Goal: Book appointment/travel/reservation

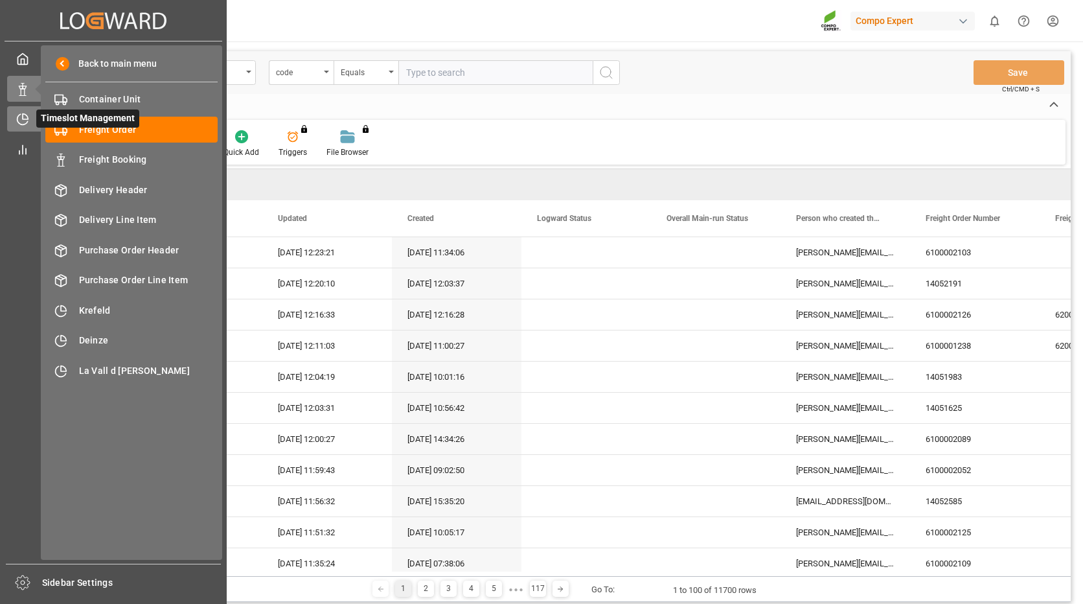
click at [23, 113] on icon at bounding box center [22, 119] width 13 height 13
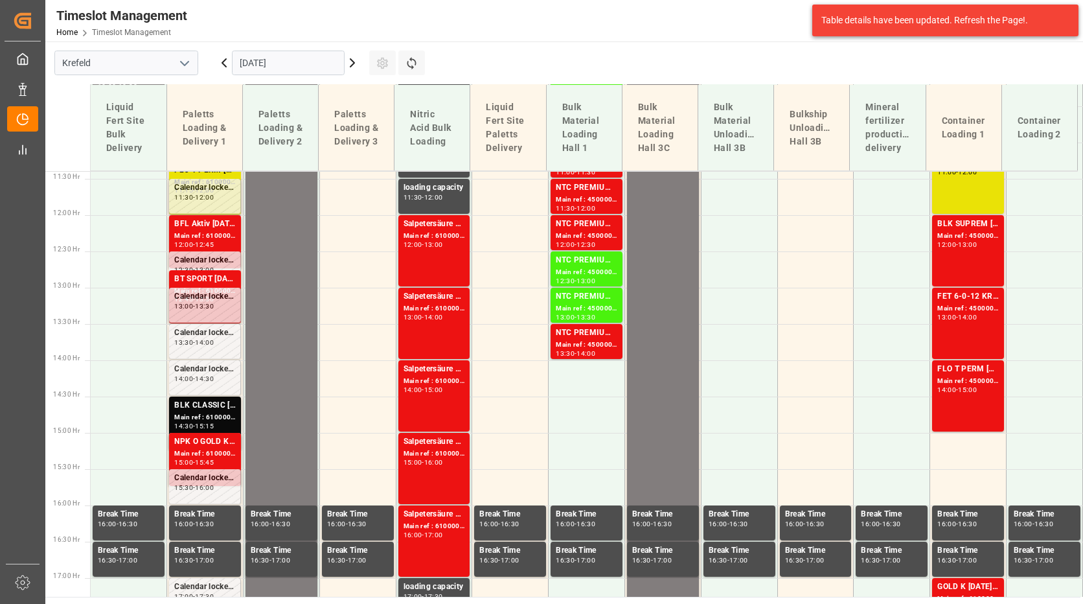
scroll to position [831, 0]
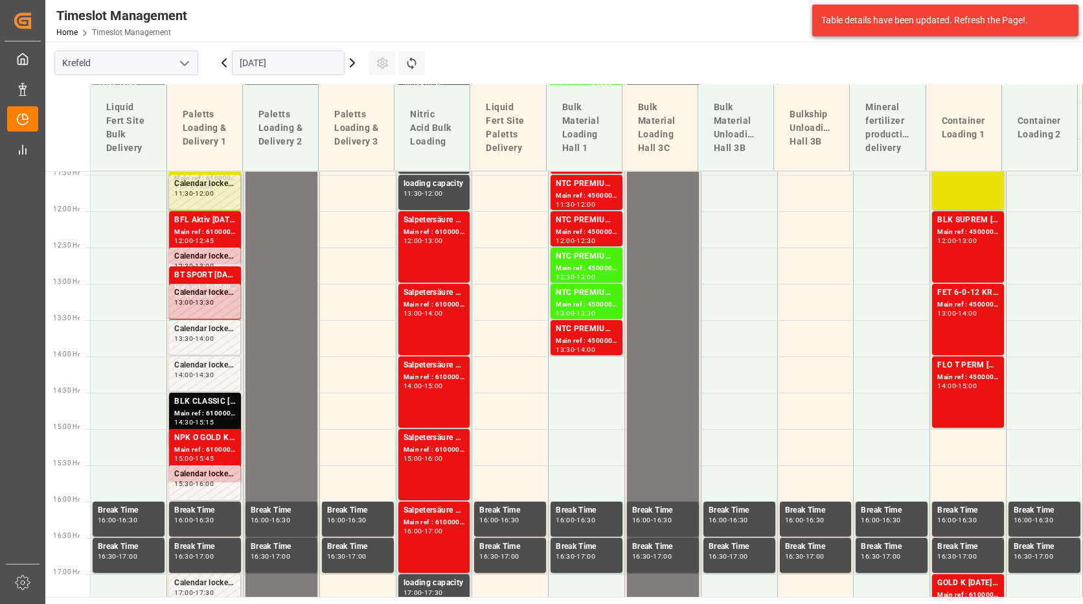
click at [352, 63] on icon at bounding box center [353, 63] width 16 height 16
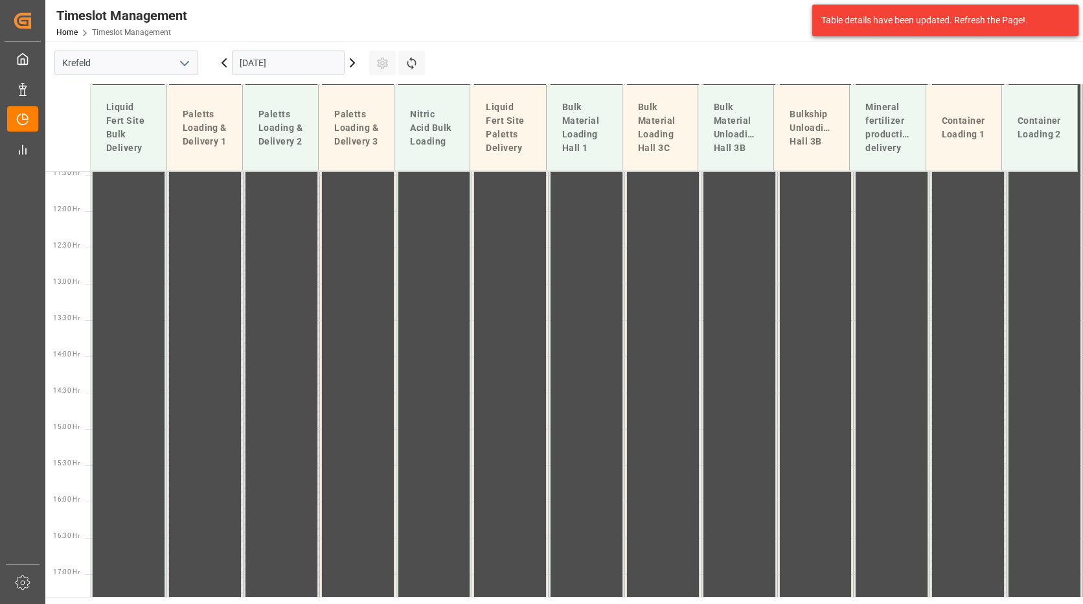
click at [352, 63] on icon at bounding box center [353, 63] width 16 height 16
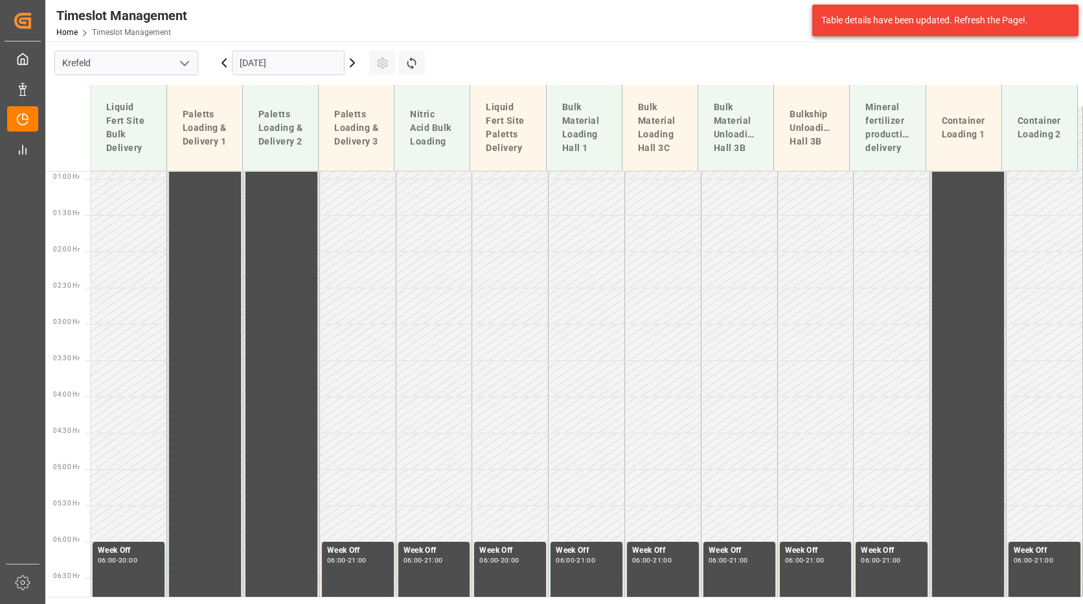
scroll to position [228, 0]
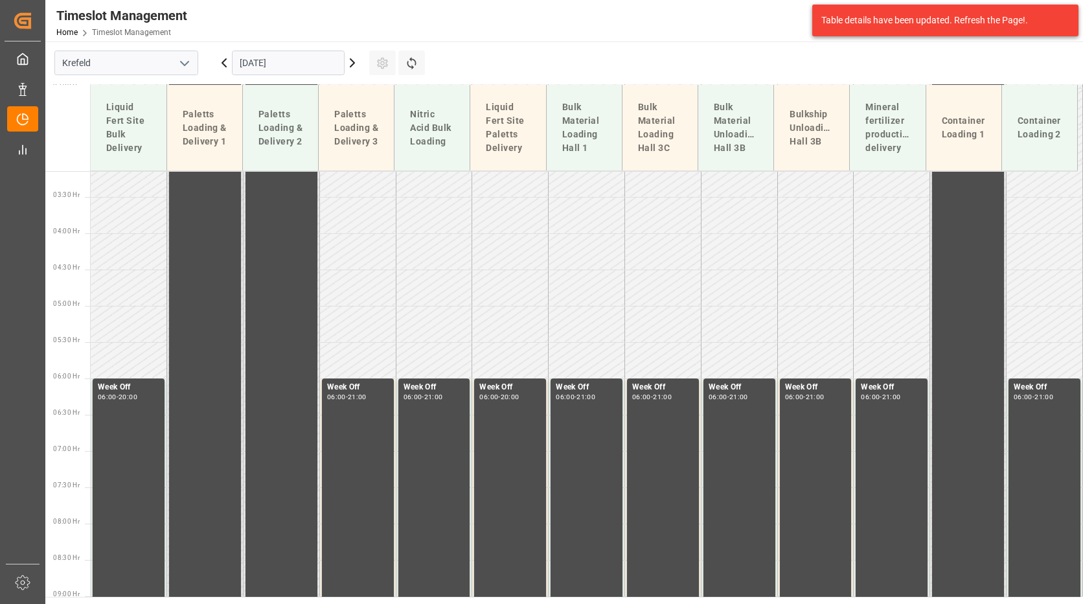
click at [352, 63] on icon at bounding box center [353, 63] width 16 height 16
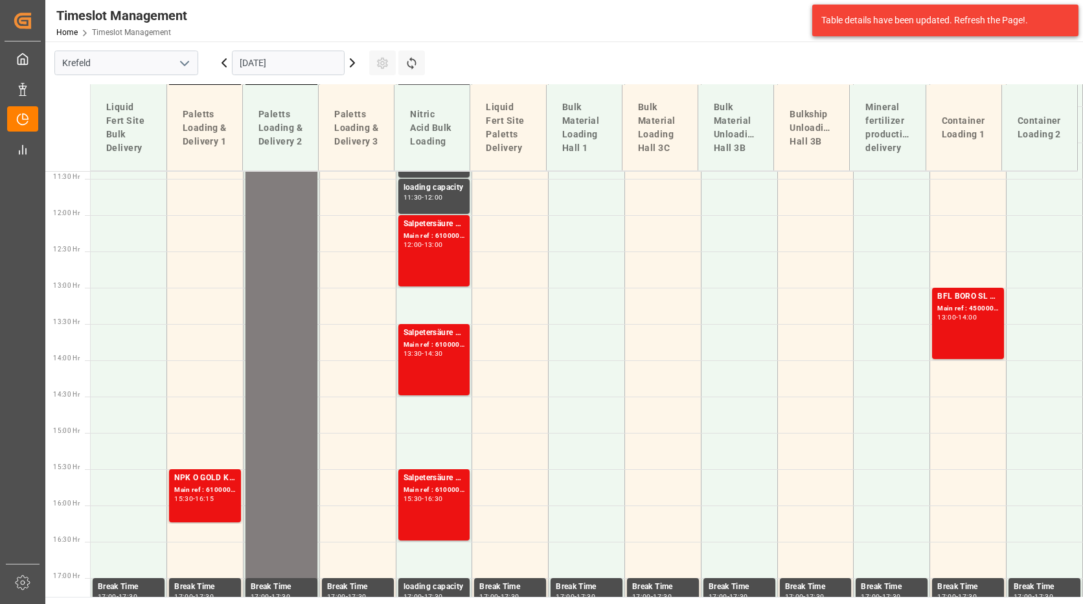
scroll to position [831, 0]
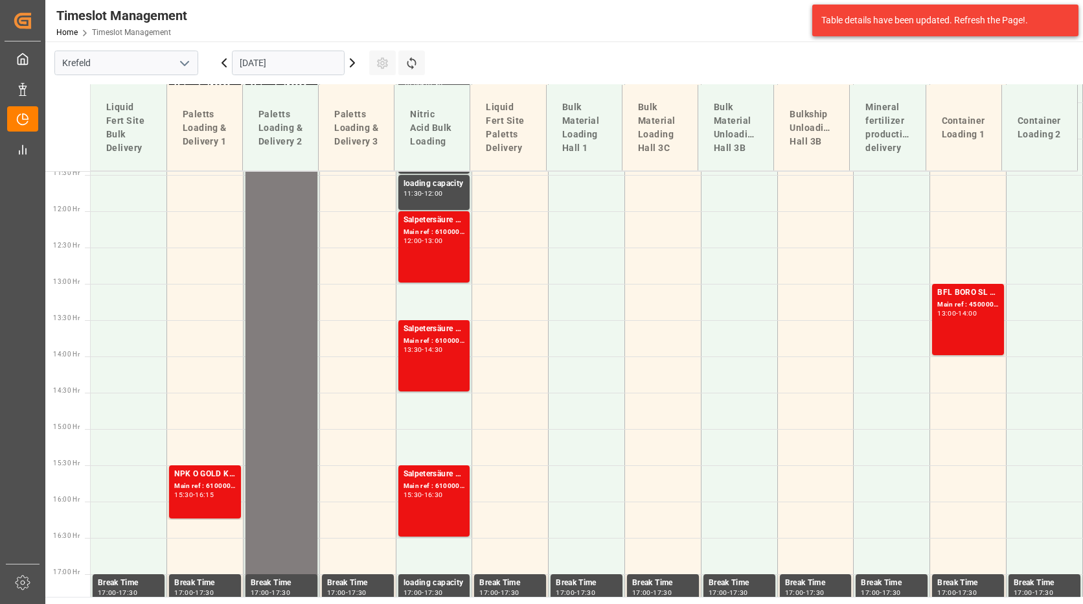
click at [350, 63] on icon at bounding box center [353, 63] width 16 height 16
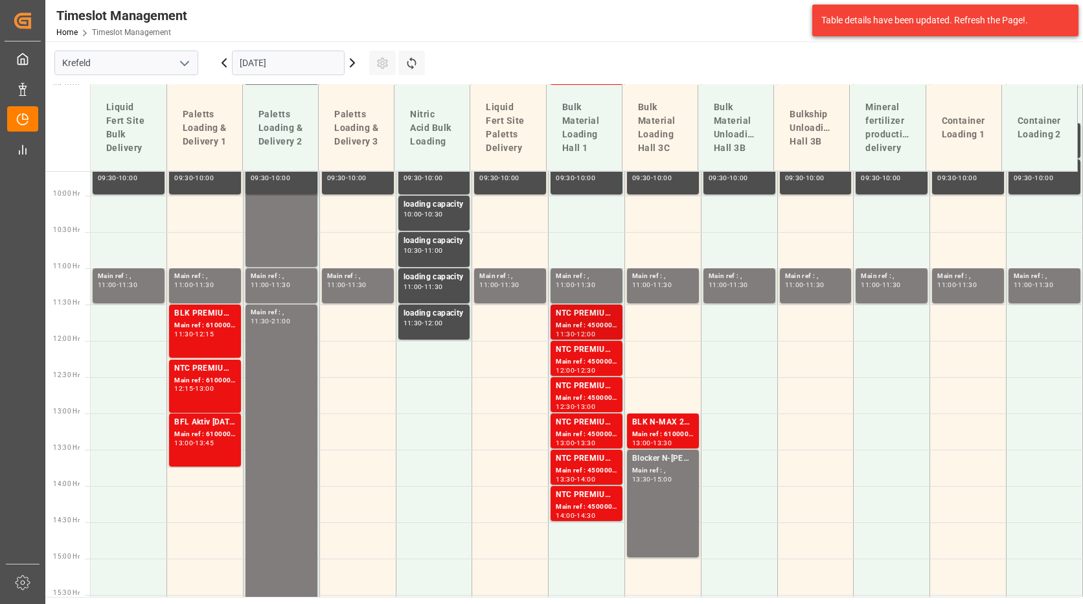
scroll to position [766, 0]
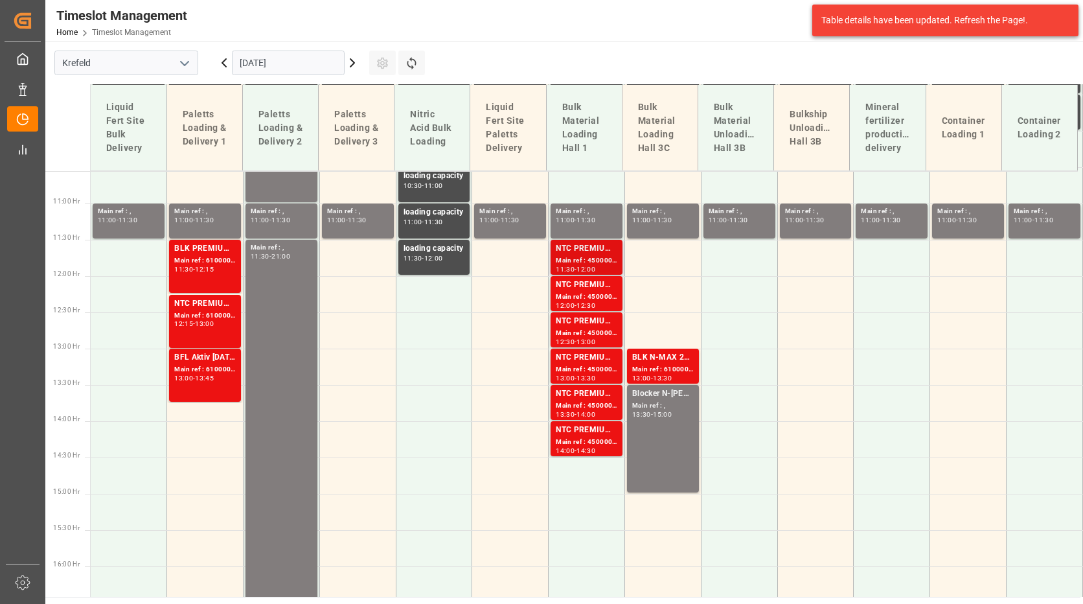
click at [568, 247] on div "NTC PREMIUM [DATE]+3+TE BULK" at bounding box center [587, 248] width 62 height 13
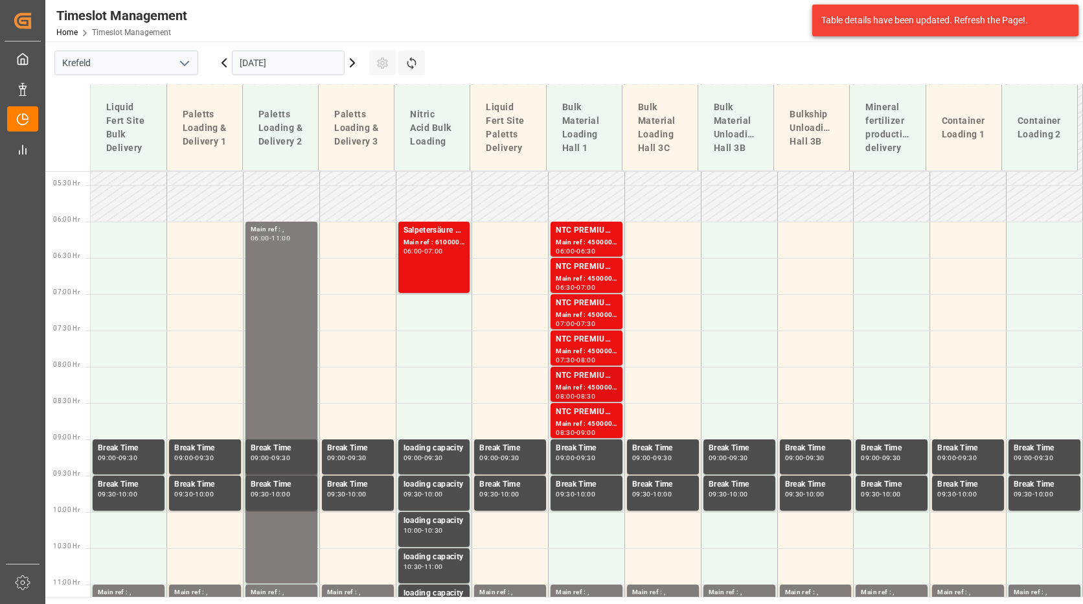
scroll to position [377, 0]
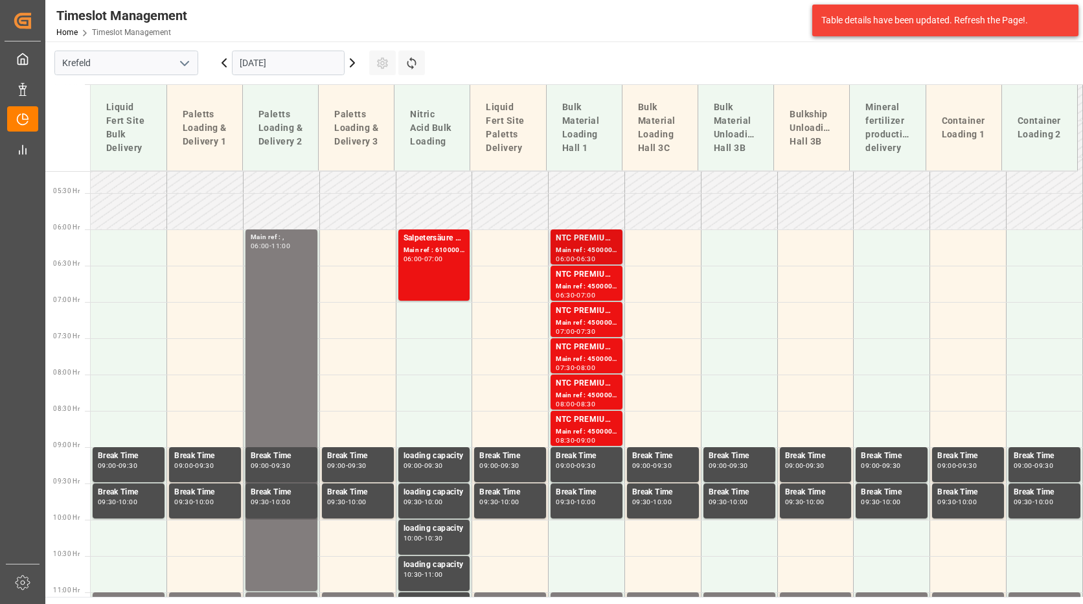
click at [600, 247] on div "Main ref : 4500000288, 2000000239" at bounding box center [587, 250] width 62 height 11
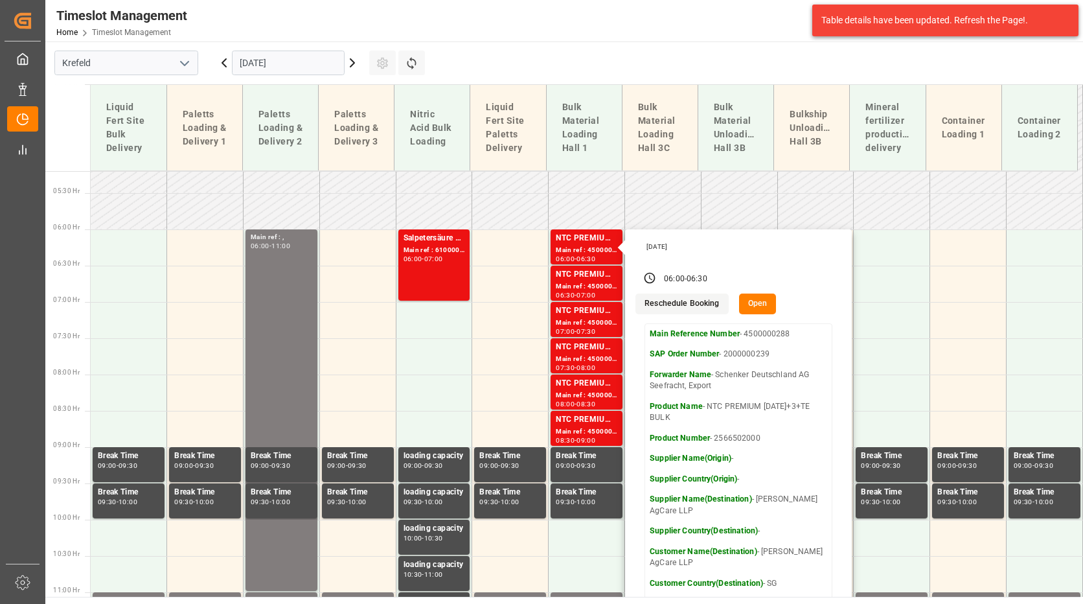
click at [740, 55] on main "[GEOGRAPHIC_DATA] [DATE] Settings Refresh Time Slots Liquid Fert Site Bulk Deli…" at bounding box center [562, 318] width 1035 height 555
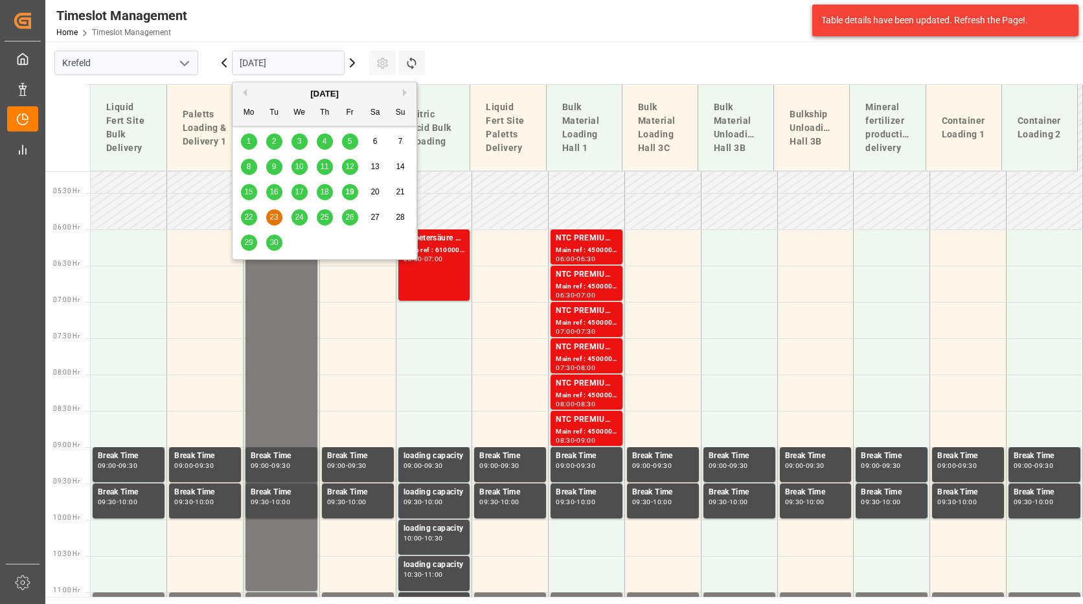
click at [302, 68] on input "[DATE]" at bounding box center [288, 63] width 113 height 25
click at [349, 192] on span "19" at bounding box center [349, 191] width 8 height 9
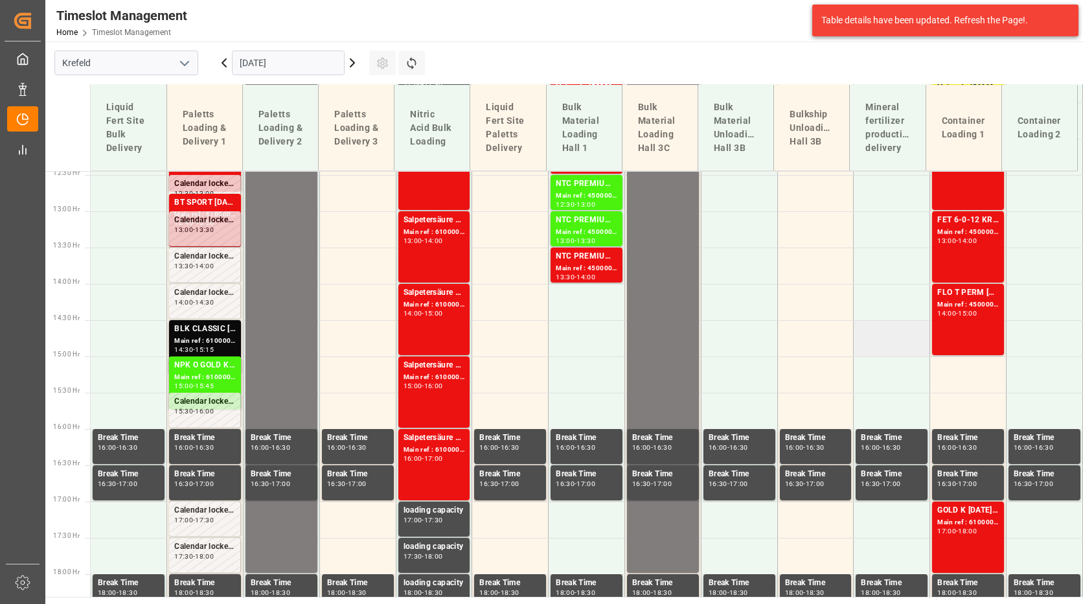
scroll to position [774, 0]
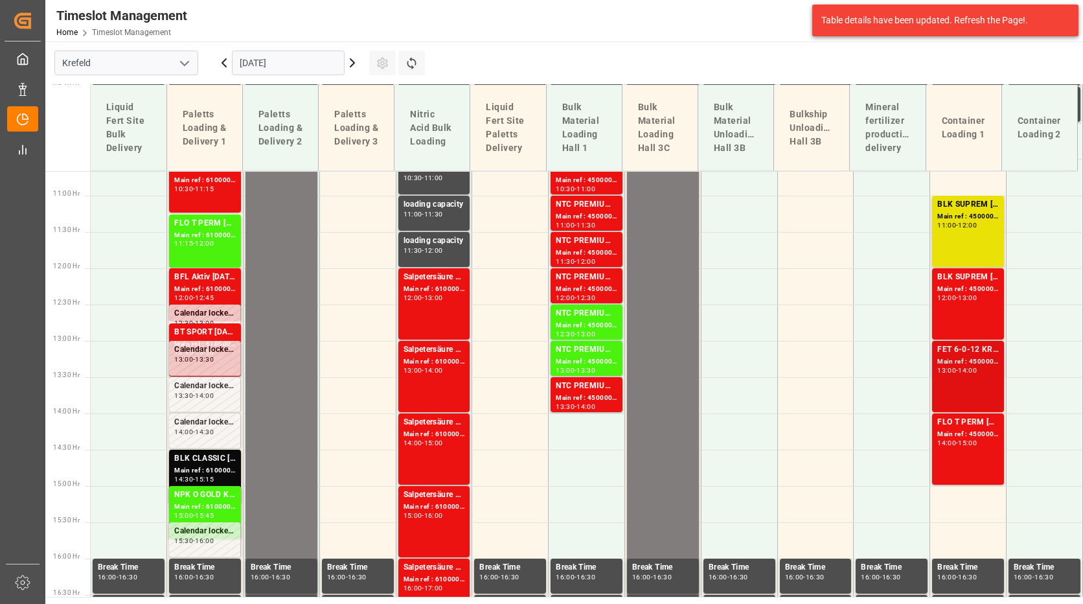
click at [965, 373] on div "14:00" at bounding box center [967, 370] width 19 height 6
click at [959, 448] on div "FLO T PERM [DATE] 25kg (x42) INT Main ref : 4500001084, 2000001103 14:00 - 15:00" at bounding box center [968, 449] width 62 height 66
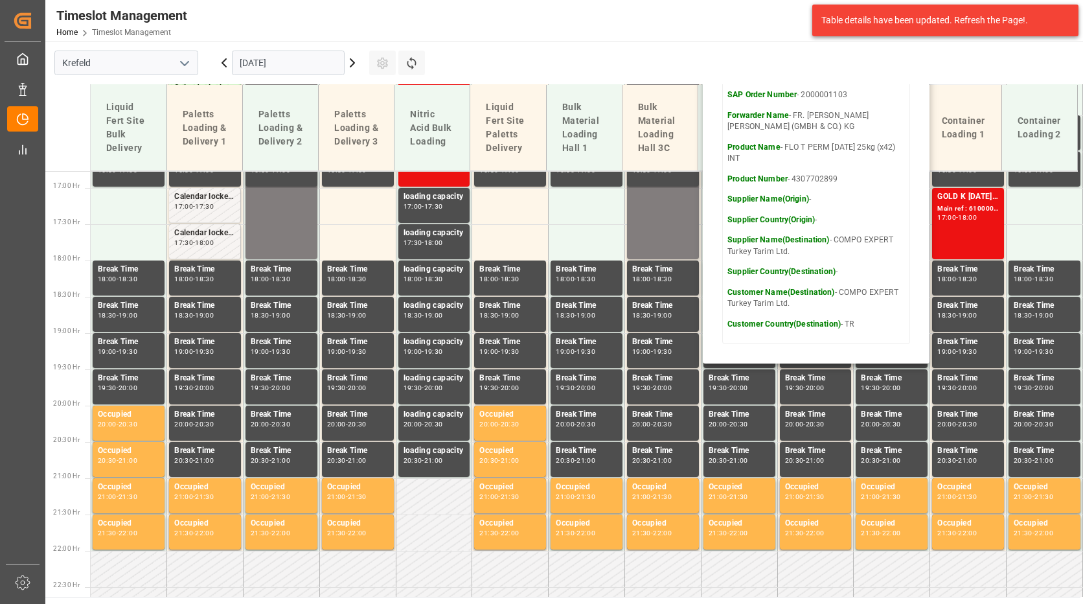
scroll to position [1097, 0]
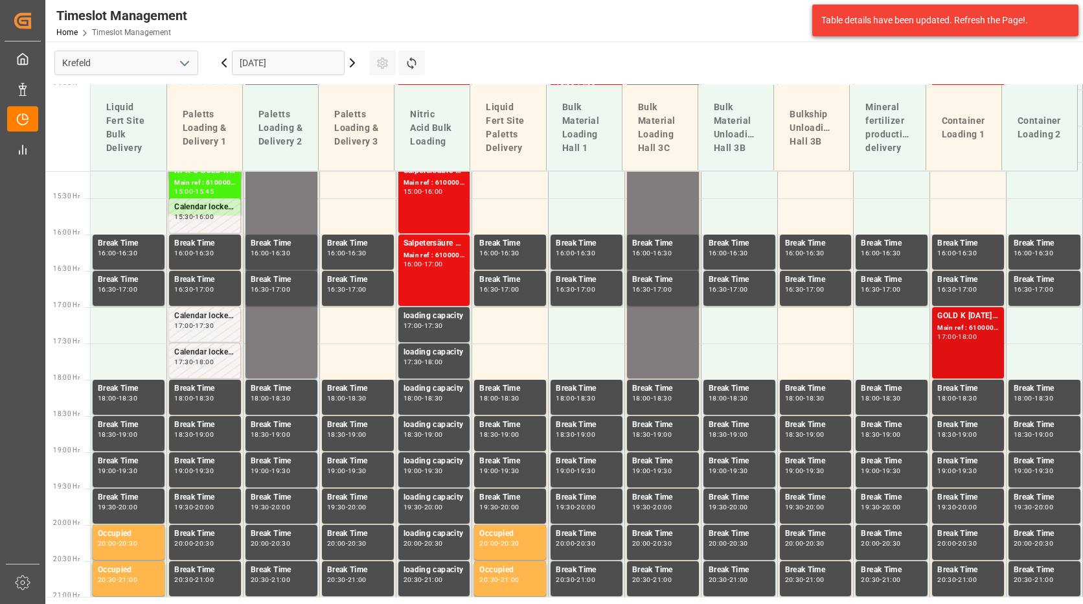
click at [964, 345] on div "GOLD K [DATE] 25kg (x60) ITNPK O GOLD KR [DATE] 25kg (x60) IT Main ref : 610000…" at bounding box center [968, 343] width 62 height 66
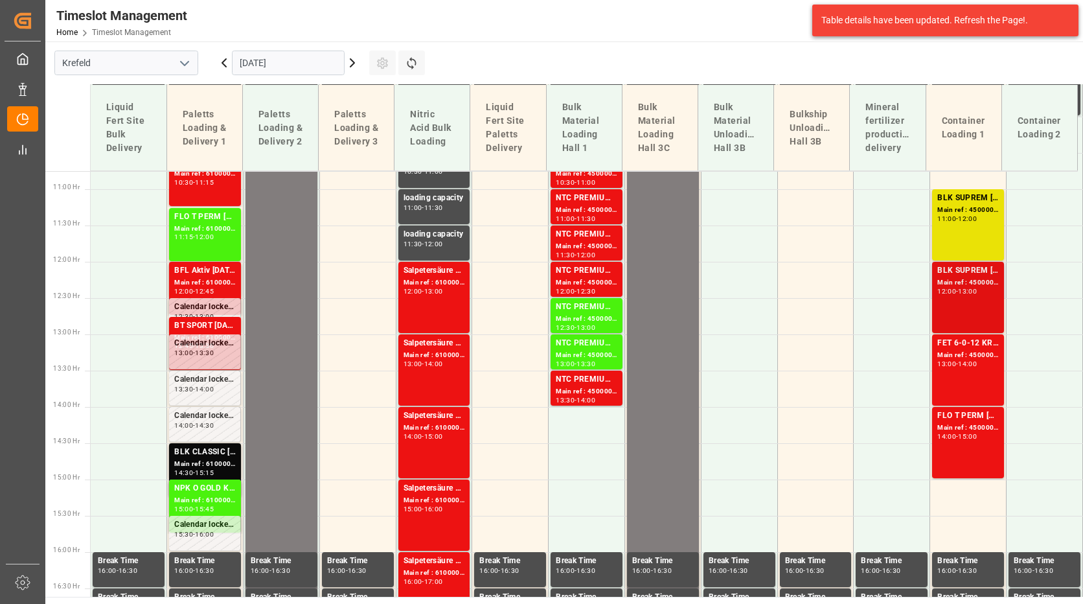
scroll to position [774, 0]
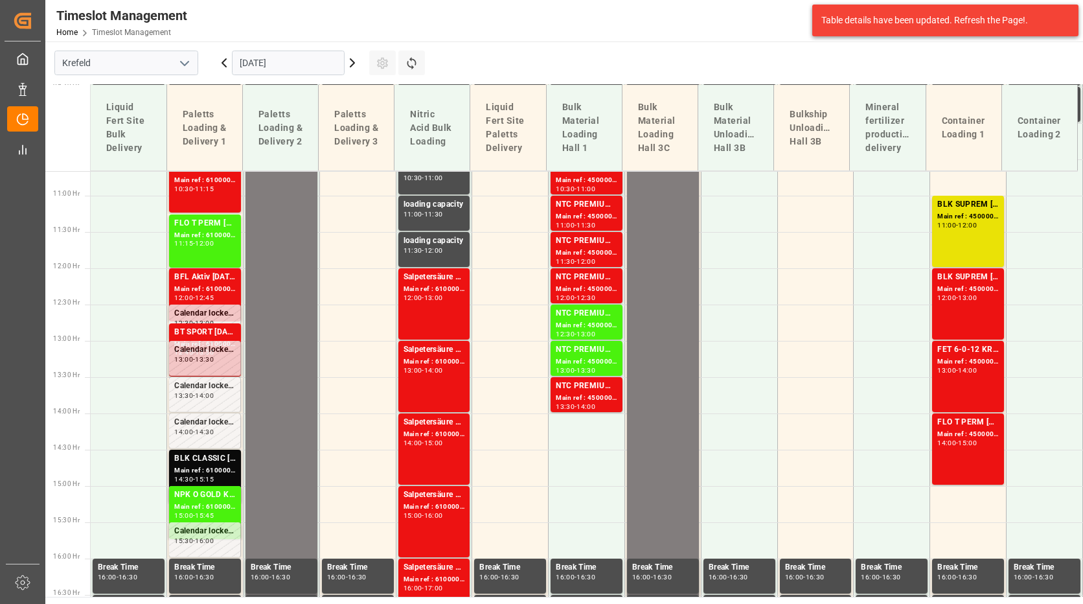
click at [321, 69] on input "[DATE]" at bounding box center [288, 63] width 113 height 25
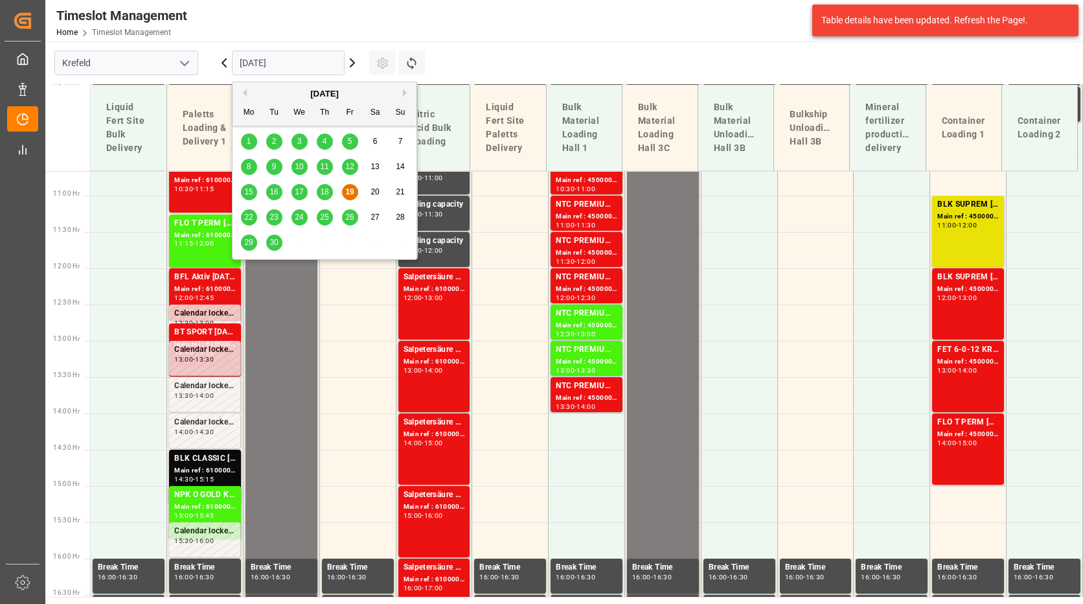
click at [255, 214] on div "22" at bounding box center [249, 218] width 16 height 16
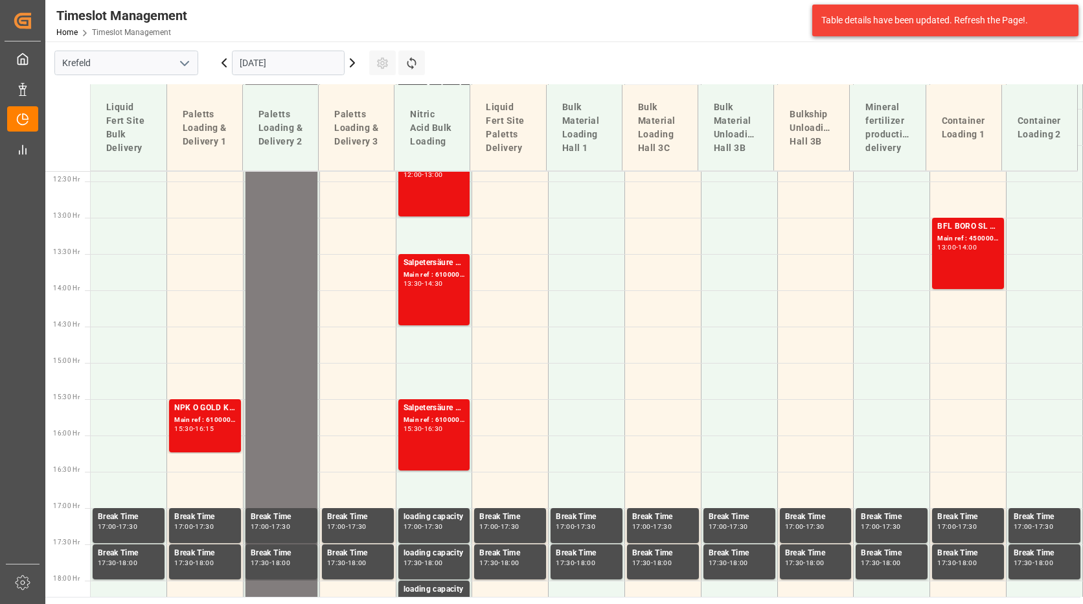
scroll to position [903, 0]
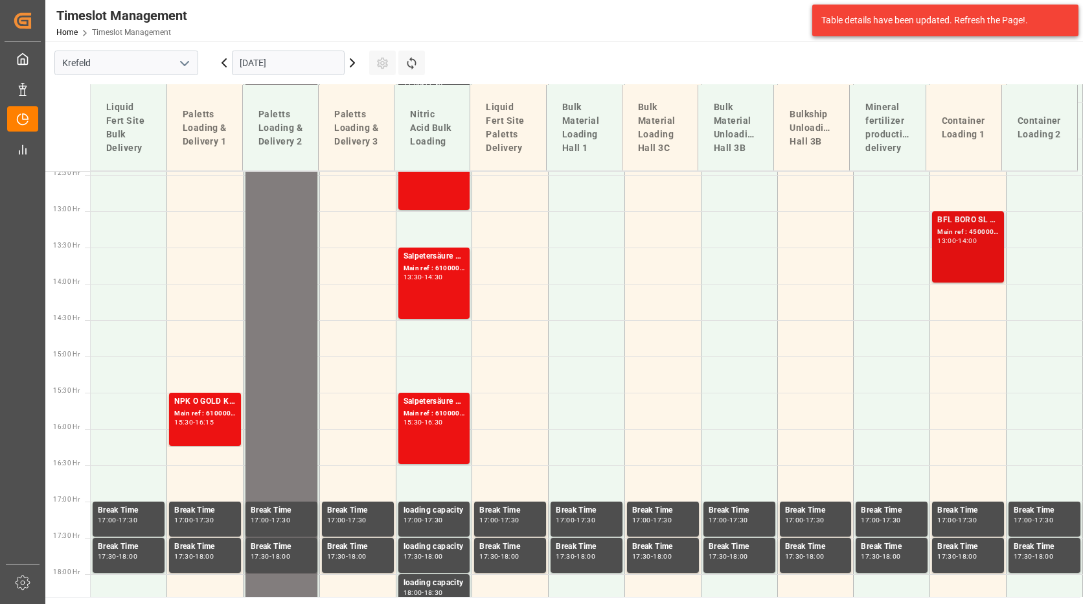
click at [950, 242] on div "13:00" at bounding box center [946, 241] width 19 height 6
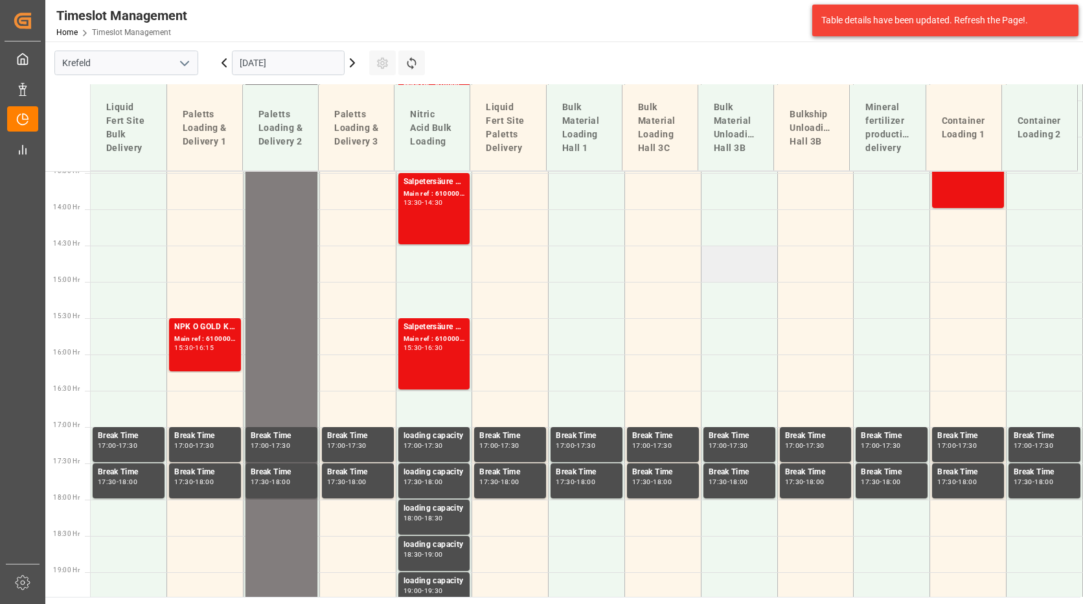
scroll to position [968, 0]
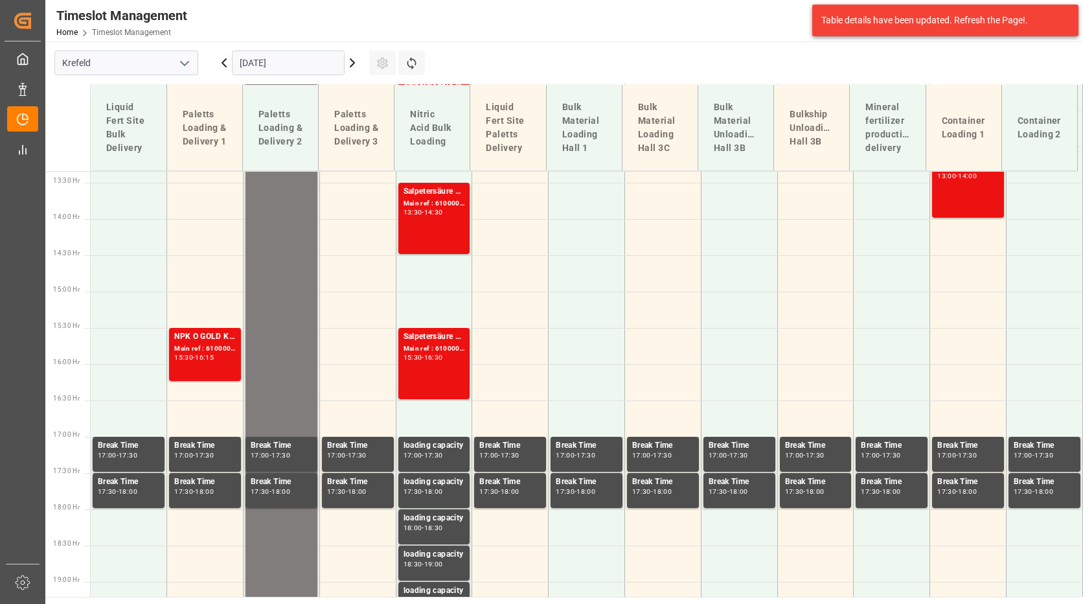
click at [294, 64] on input "[DATE]" at bounding box center [288, 63] width 113 height 25
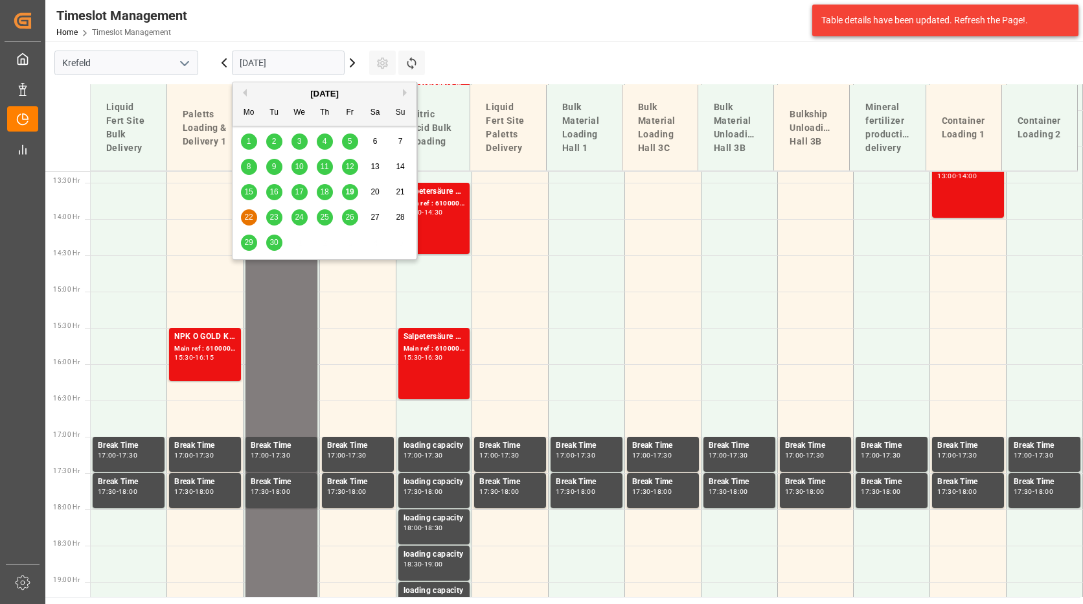
click at [282, 218] on div "23" at bounding box center [274, 218] width 16 height 16
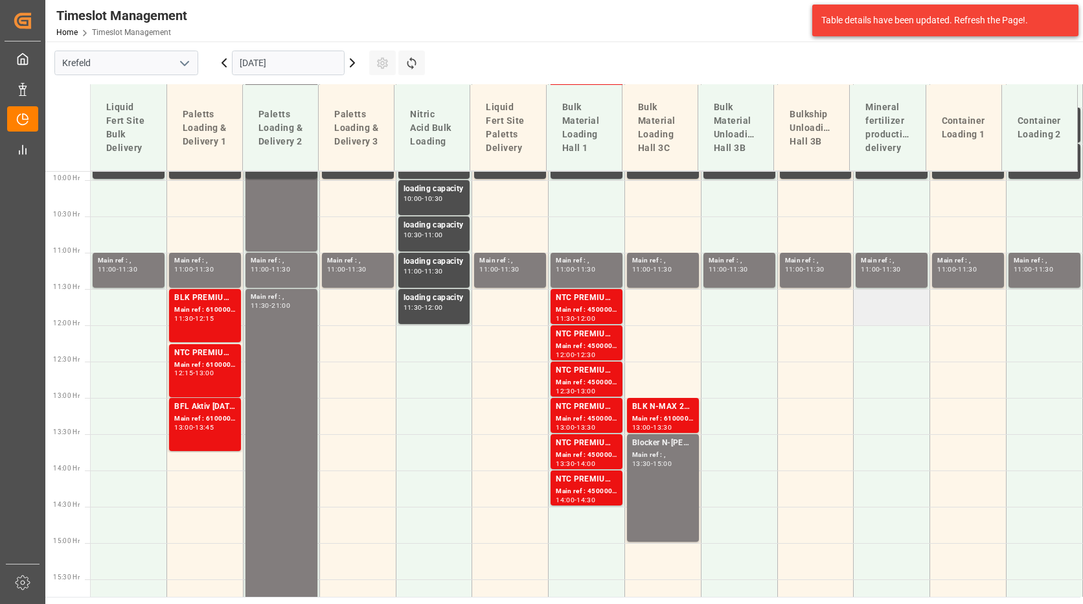
scroll to position [709, 0]
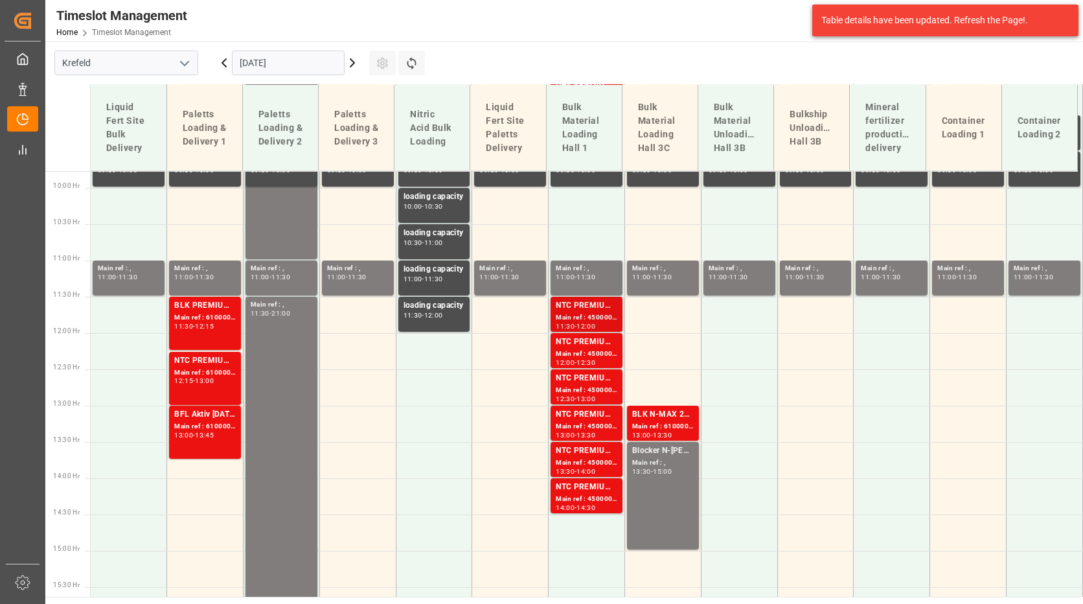
click at [590, 306] on div "NTC PREMIUM [DATE]+3+TE BULK" at bounding box center [587, 305] width 62 height 13
